Goal: Information Seeking & Learning: Compare options

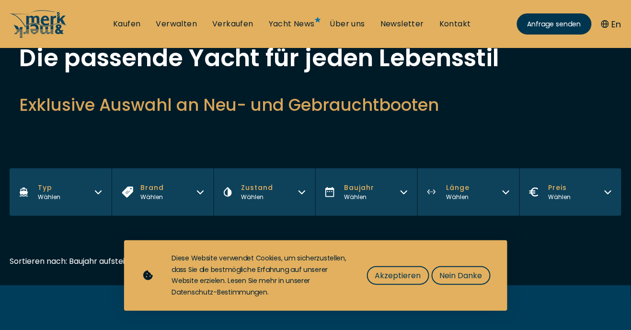
scroll to position [73, 0]
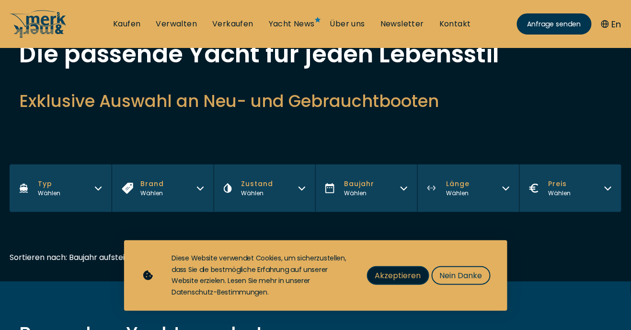
click at [407, 281] on span "Akzeptieren" at bounding box center [398, 275] width 46 height 12
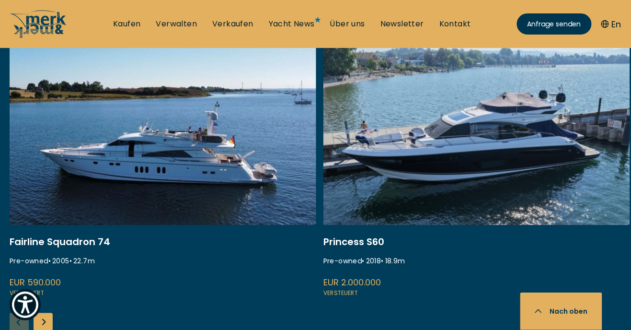
scroll to position [393, 0]
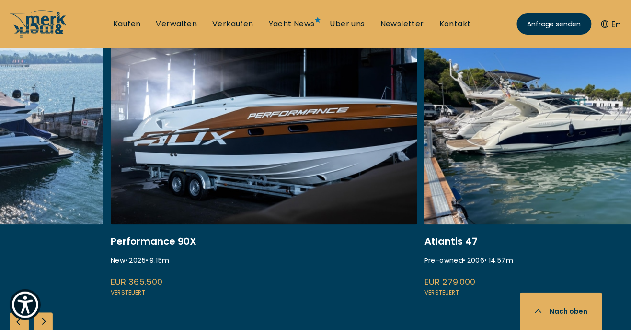
click at [345, 203] on link at bounding box center [264, 171] width 307 height 256
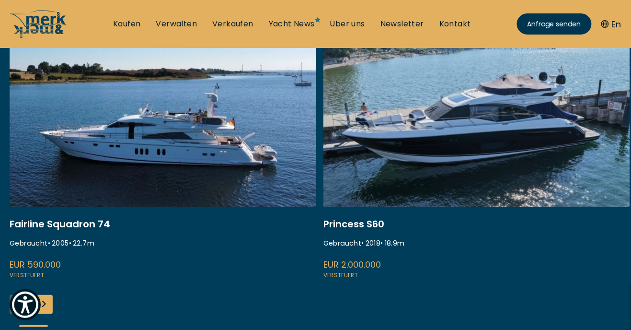
scroll to position [205, 0]
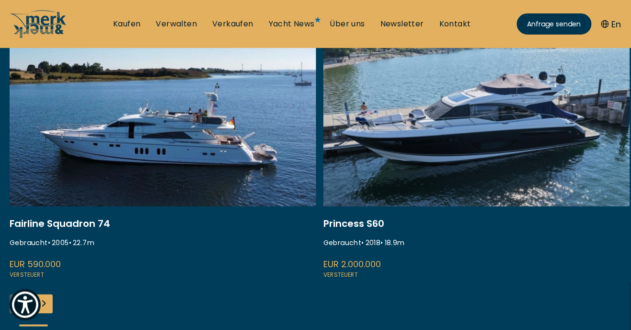
click at [253, 152] on link at bounding box center [163, 152] width 307 height 256
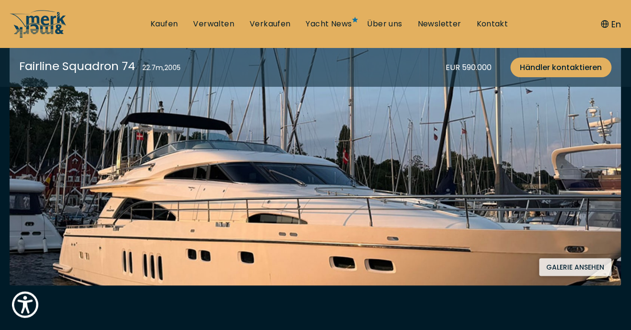
scroll to position [176, 0]
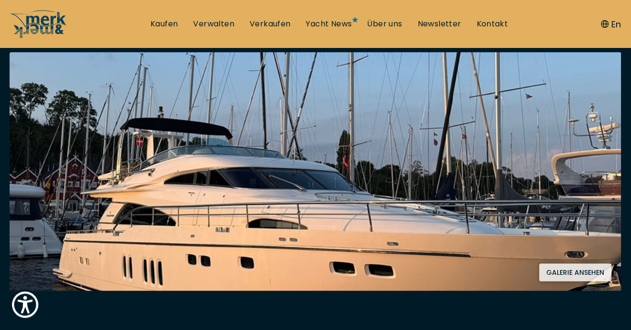
click at [584, 278] on button "Galerie ansehen" at bounding box center [576, 273] width 72 height 18
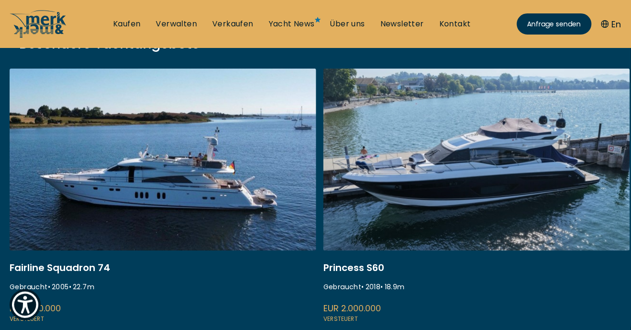
scroll to position [159, 0]
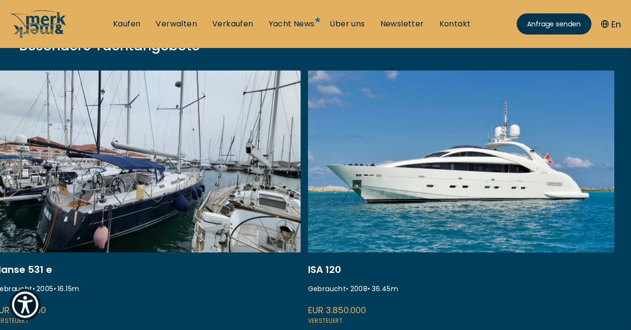
click at [546, 201] on link at bounding box center [461, 198] width 307 height 256
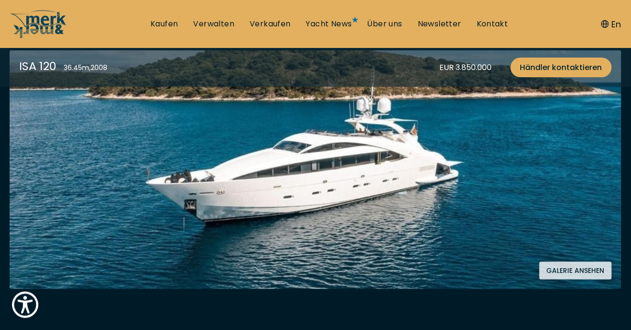
scroll to position [179, 0]
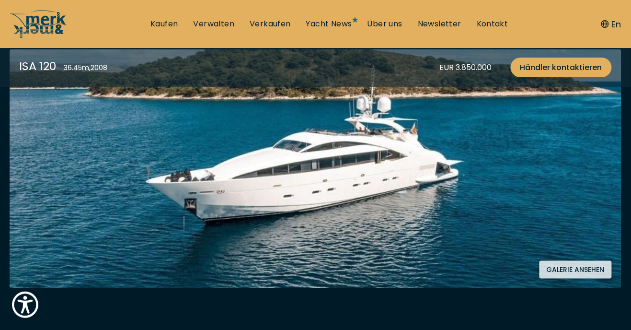
click at [593, 272] on button "Galerie ansehen" at bounding box center [576, 270] width 72 height 18
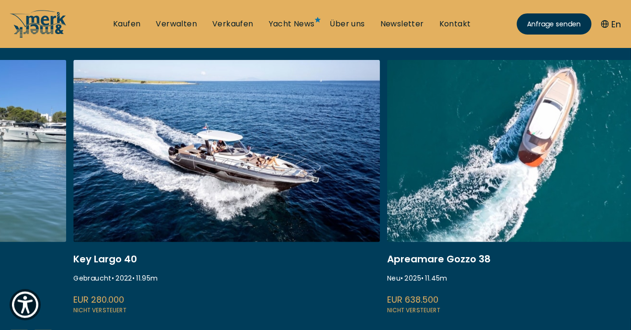
scroll to position [169, 0]
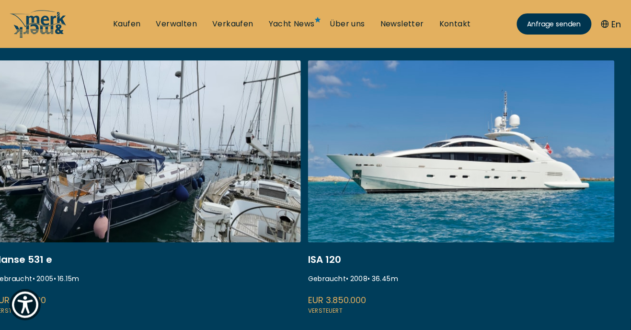
click at [455, 176] on link at bounding box center [461, 188] width 307 height 256
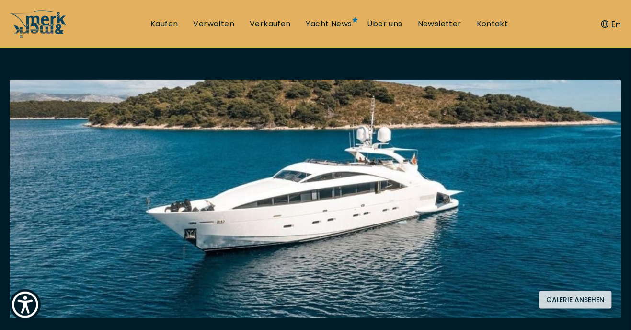
scroll to position [147, 0]
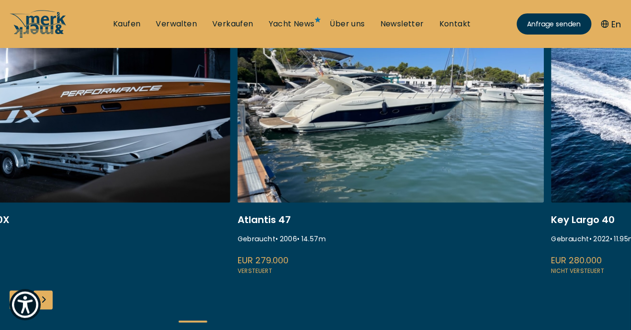
scroll to position [216, 0]
